Goal: Information Seeking & Learning: Find specific fact

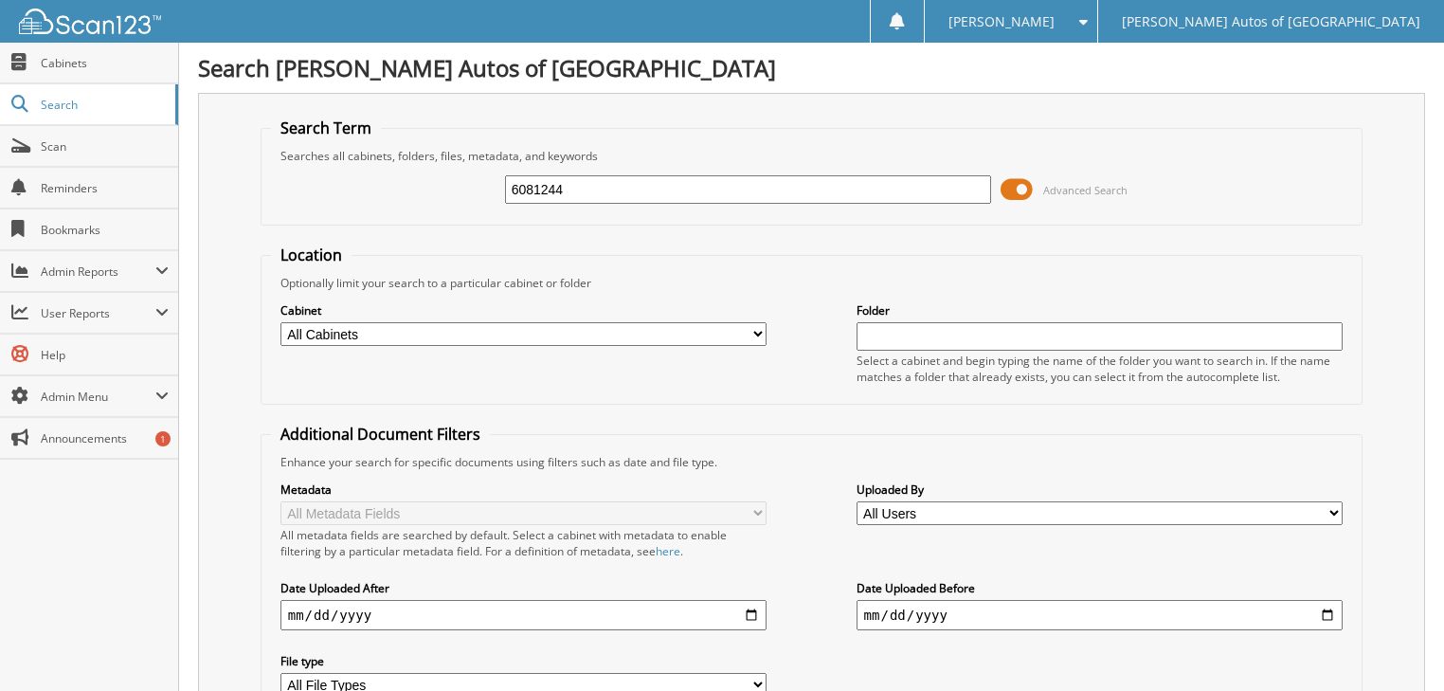
type input "6081244"
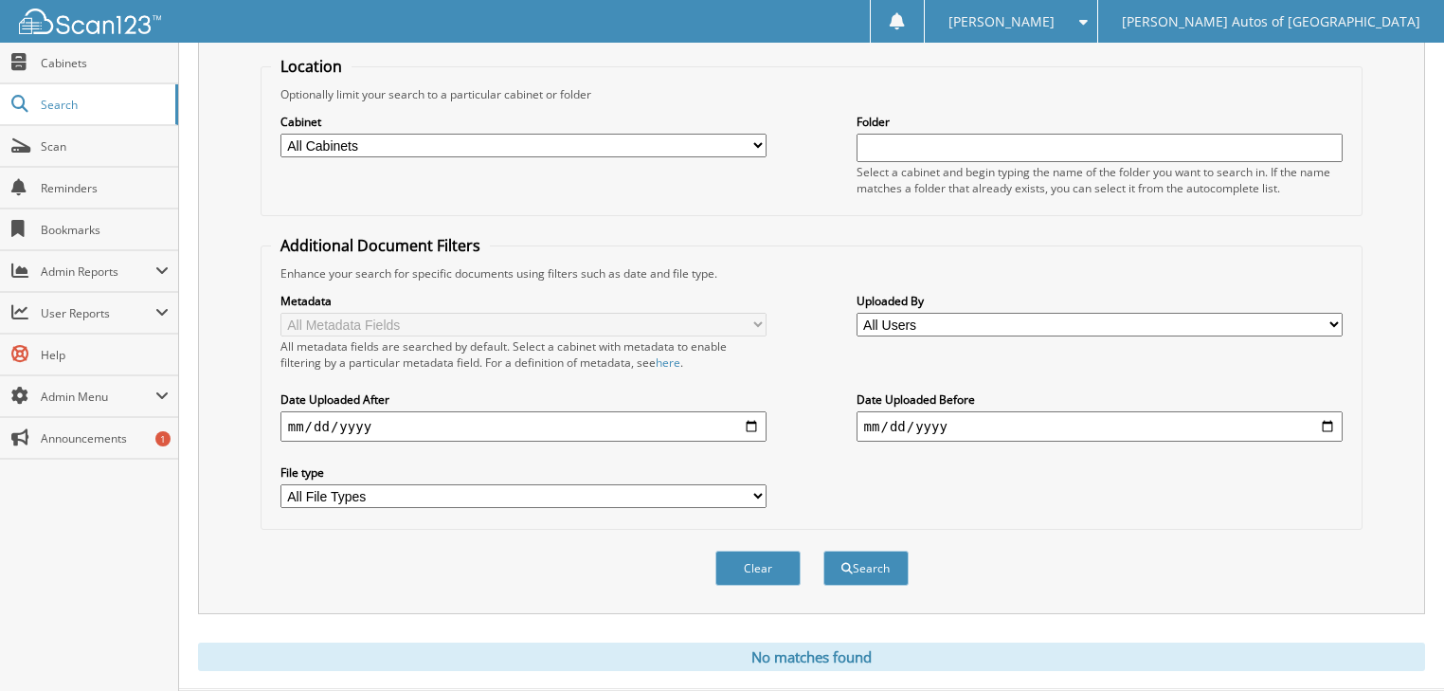
scroll to position [219, 0]
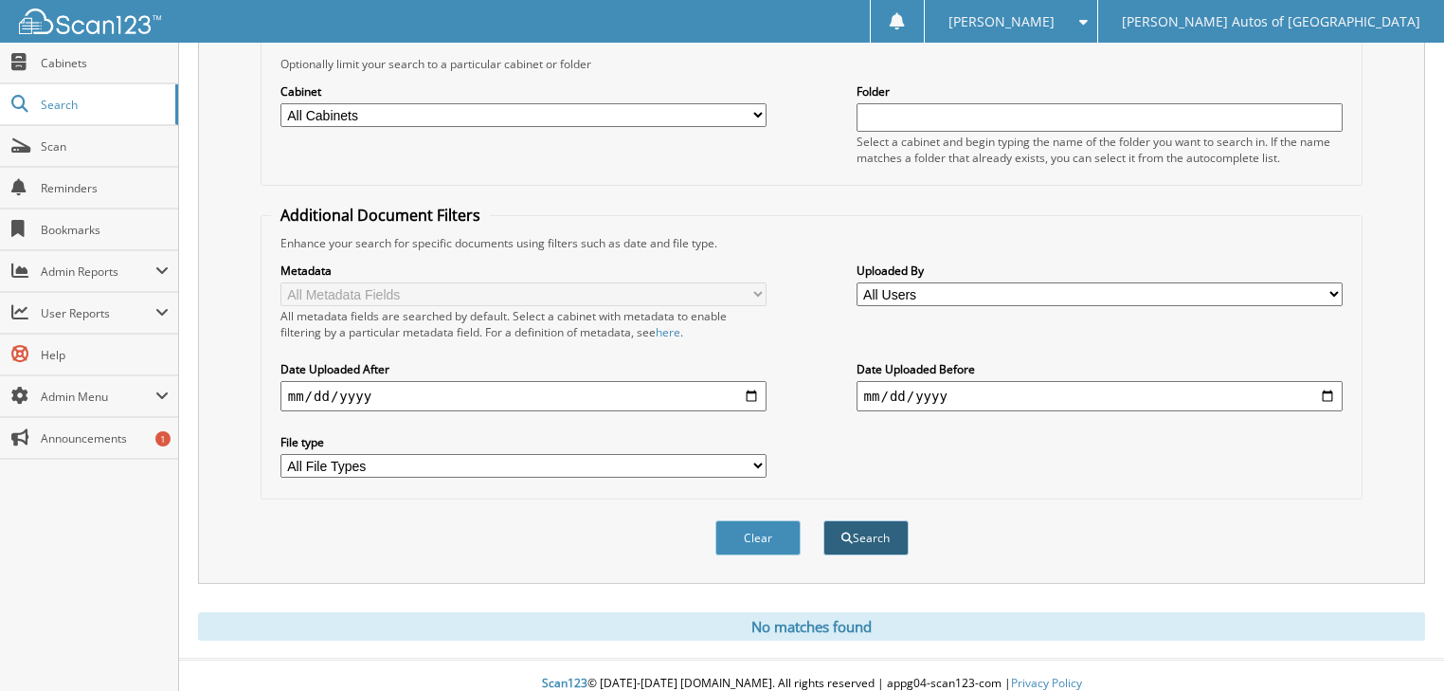
click at [857, 527] on button "Search" at bounding box center [865, 537] width 85 height 35
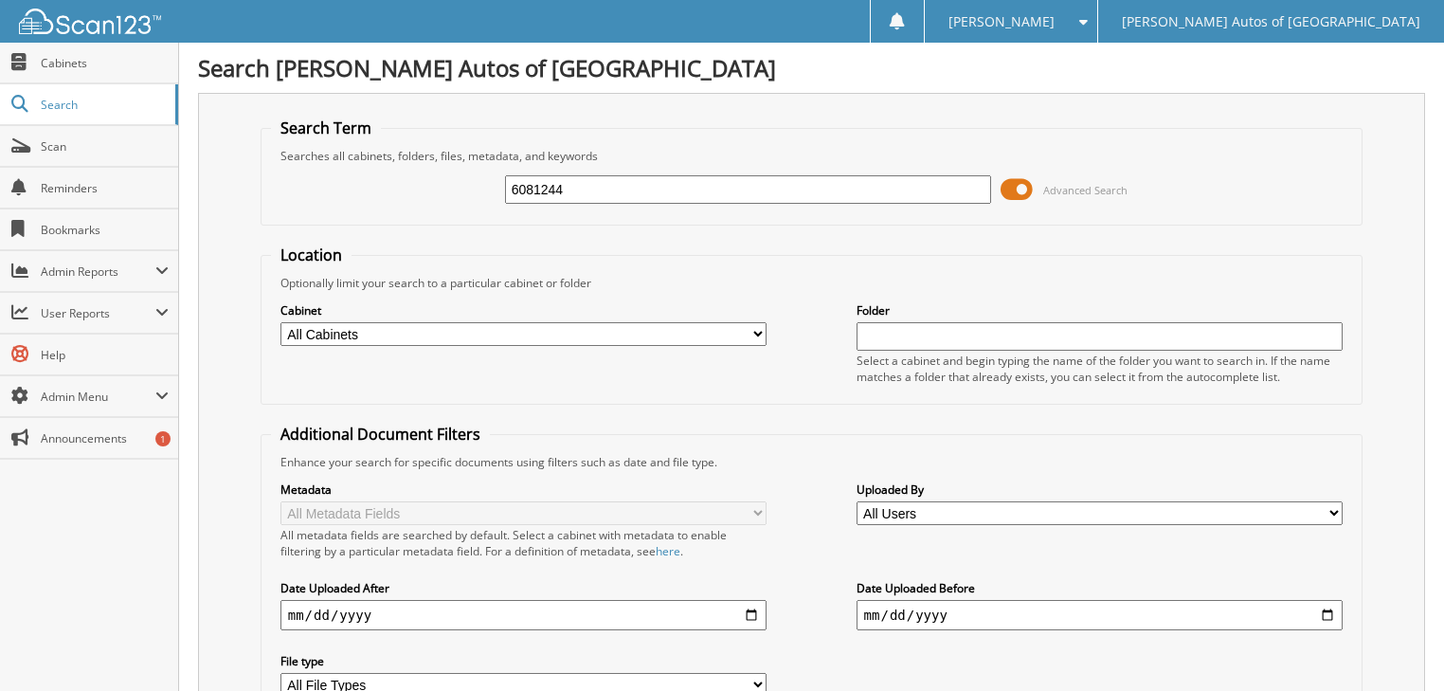
click at [1019, 188] on span at bounding box center [1017, 189] width 32 height 28
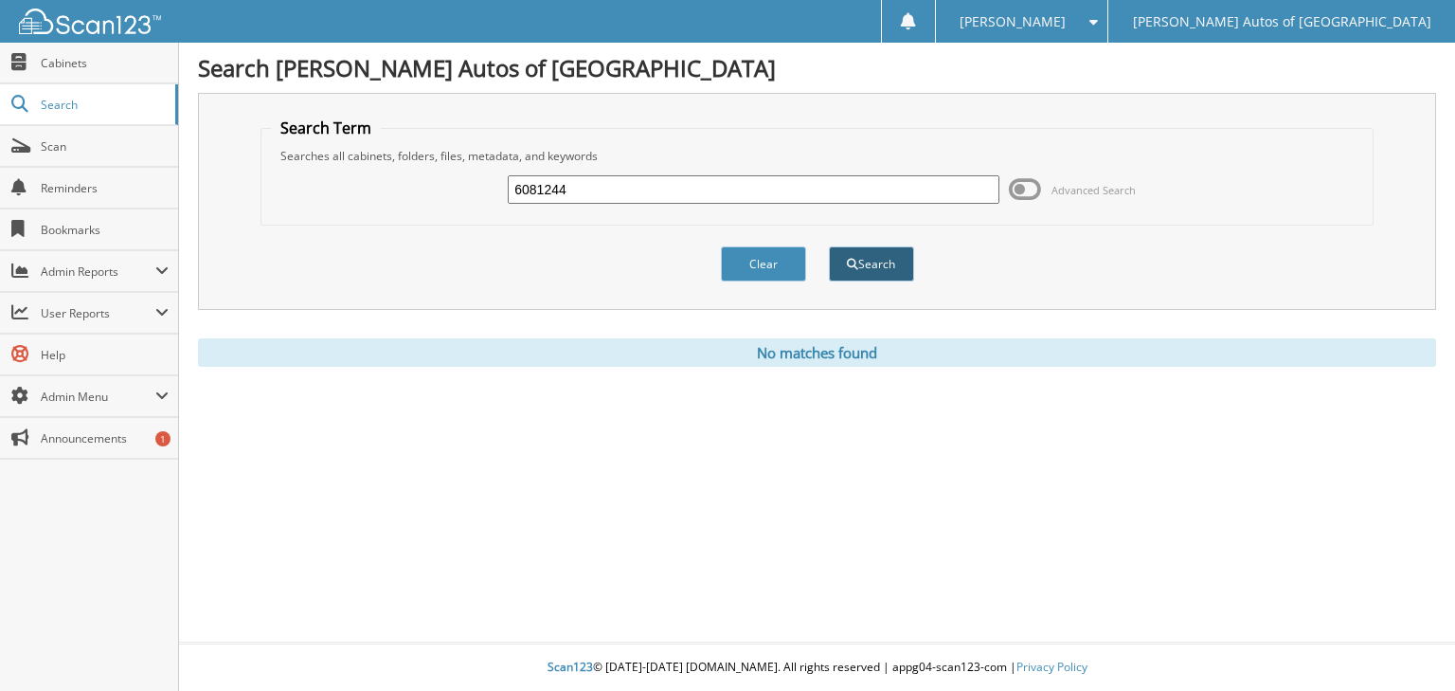
click at [880, 250] on button "Search" at bounding box center [871, 263] width 85 height 35
